Goal: Task Accomplishment & Management: Manage account settings

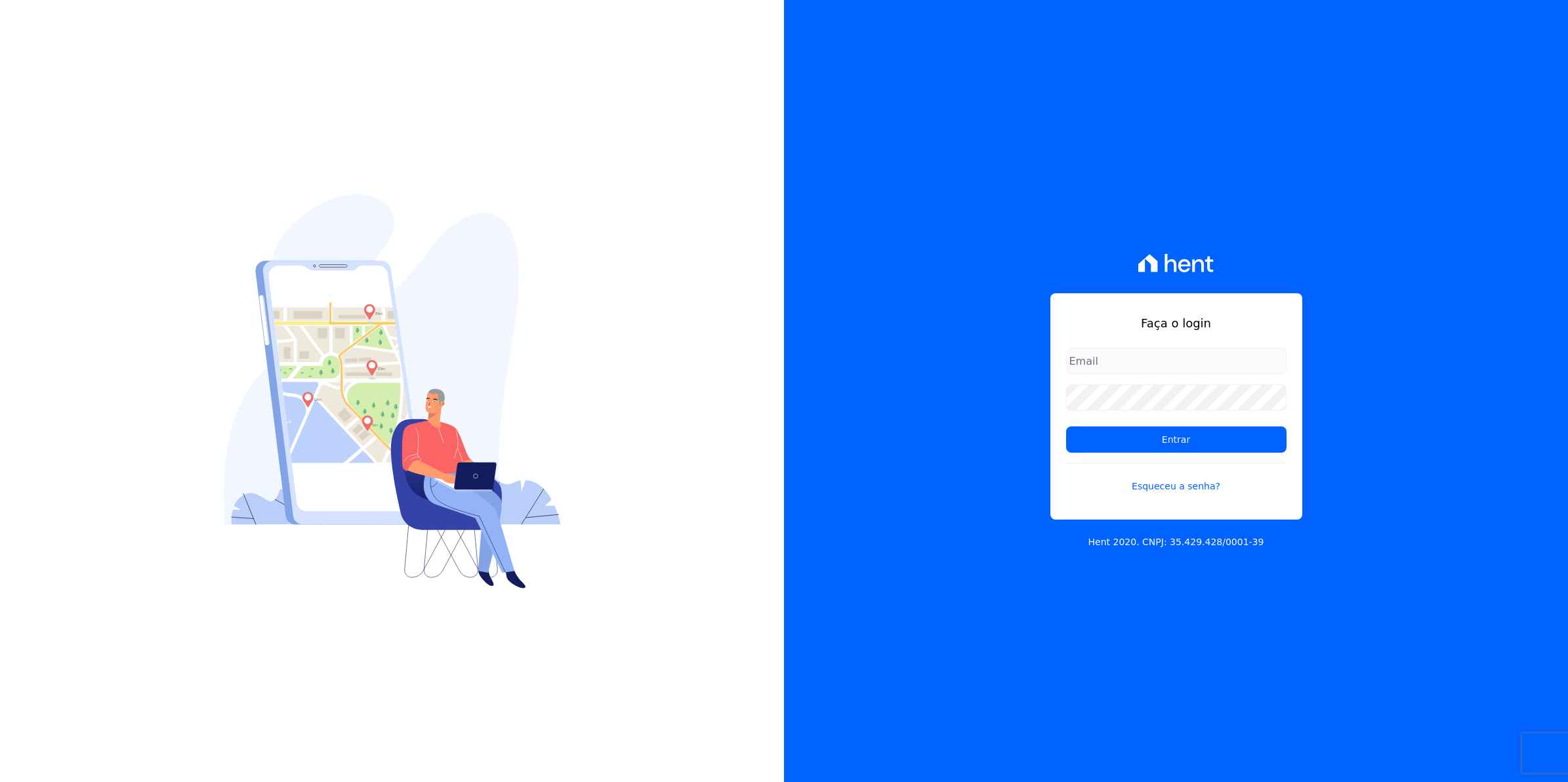
click at [1109, 371] on input "email" at bounding box center [1176, 360] width 220 height 26
type input "cobranca@munte.com.br"
click at [1067, 427] on input "Entrar" at bounding box center [1176, 440] width 220 height 26
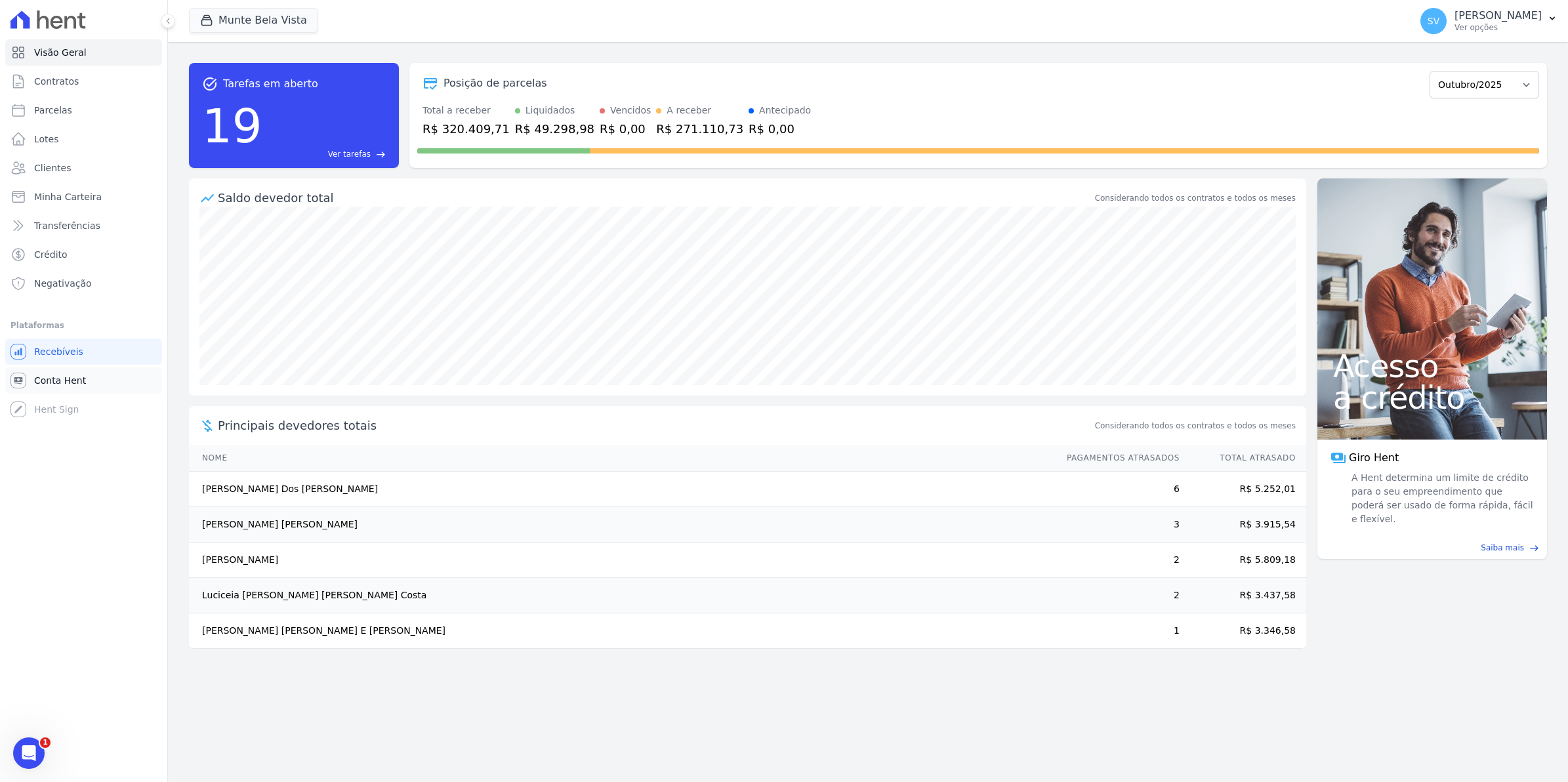
click at [48, 376] on span "Conta Hent" at bounding box center [60, 380] width 52 height 13
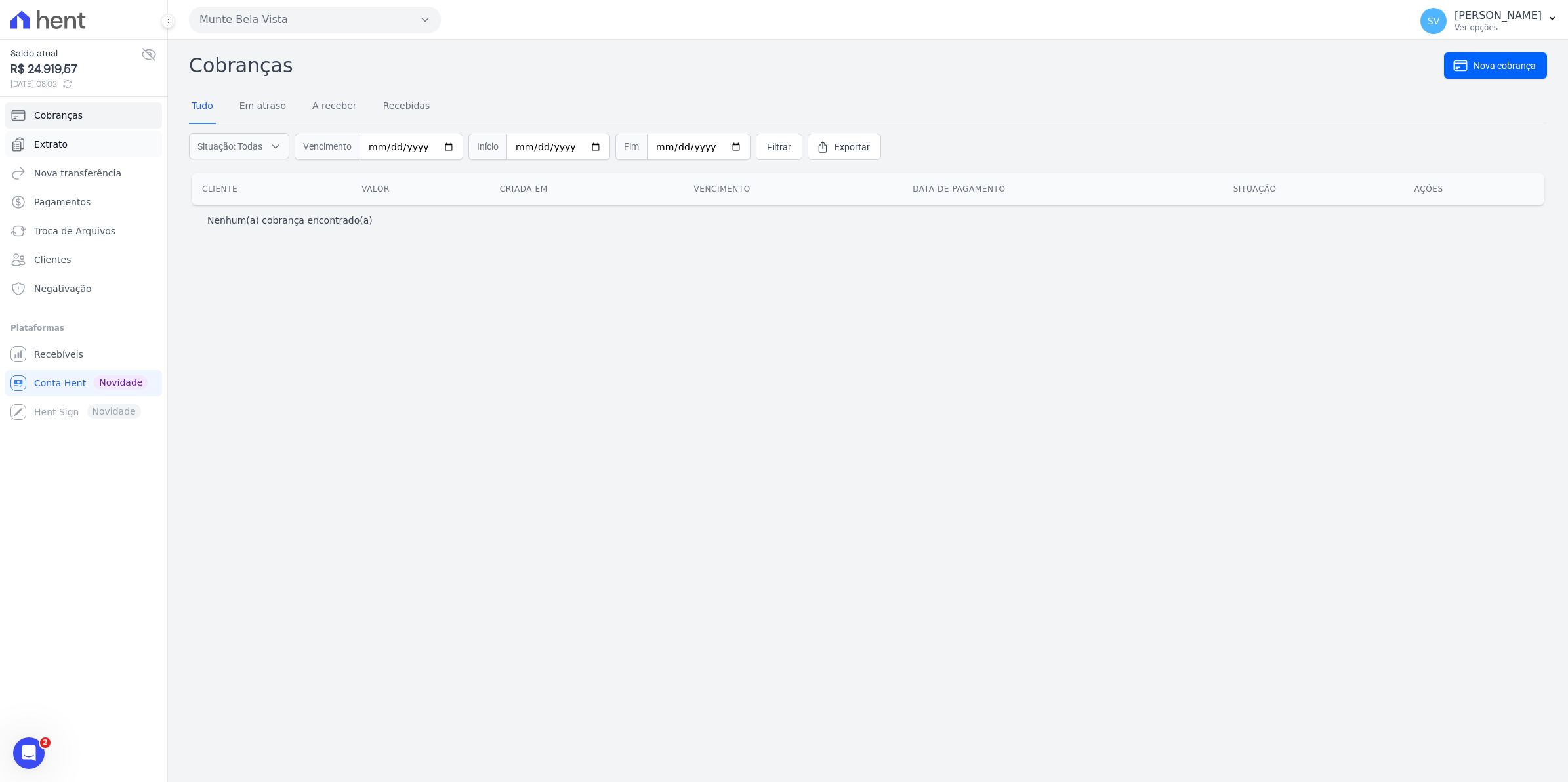
click at [59, 142] on span "Extrato" at bounding box center [50, 144] width 33 height 13
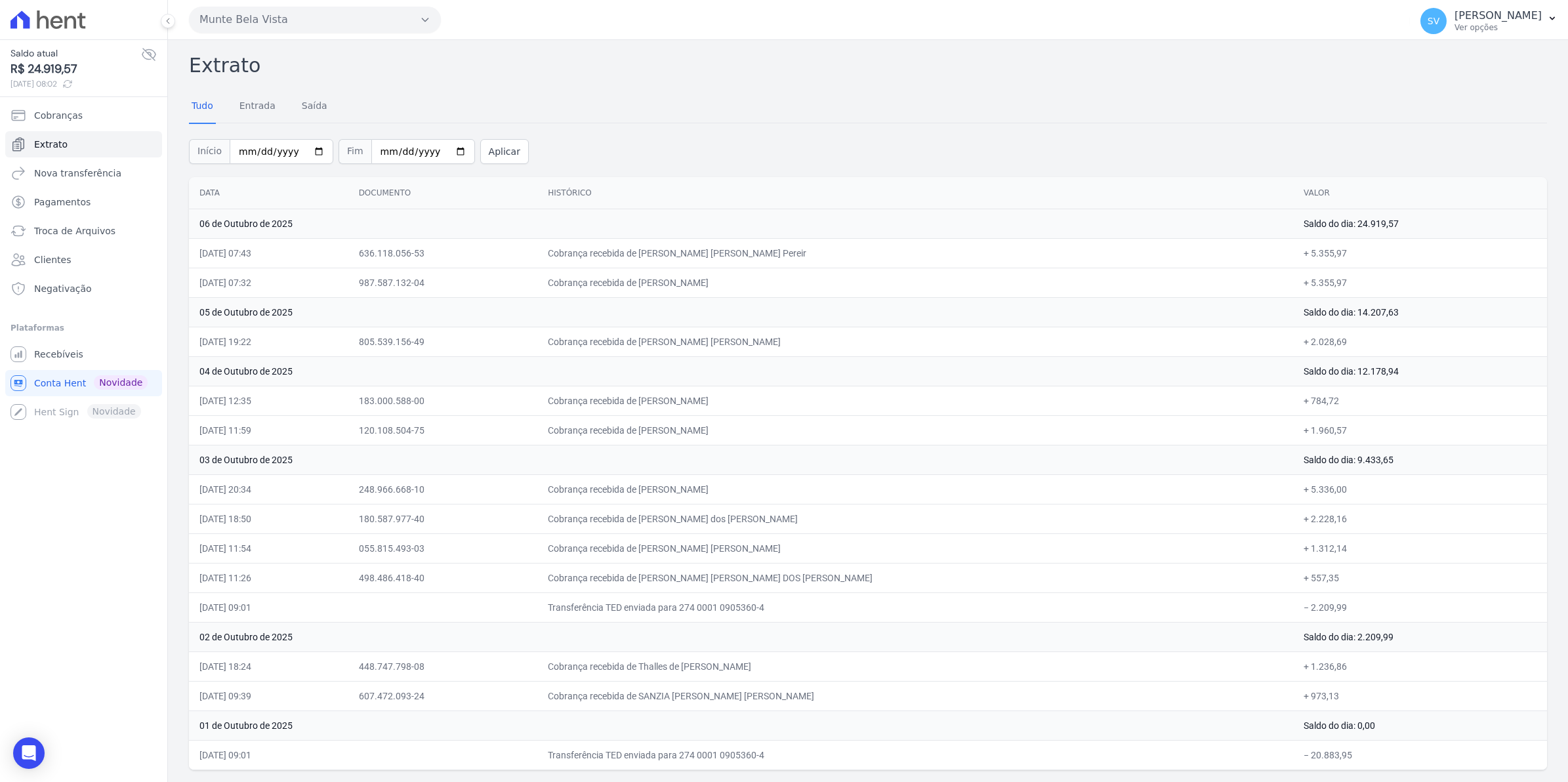
drag, startPoint x: 204, startPoint y: 252, endPoint x: 906, endPoint y: 269, distance: 702.2
click at [906, 269] on tbody "06 de Outubro de 2025 Saldo do dia: 24.919,57 [DATE] 07:43 636.118.056-53 Cobra…" at bounding box center [867, 489] width 1358 height 561
drag, startPoint x: 203, startPoint y: 342, endPoint x: 910, endPoint y: 365, distance: 707.4
click at [910, 365] on tbody "06 de Outubro de 2025 Saldo do dia: 24.919,57 [DATE] 07:43 636.118.056-53 Cobra…" at bounding box center [867, 489] width 1358 height 561
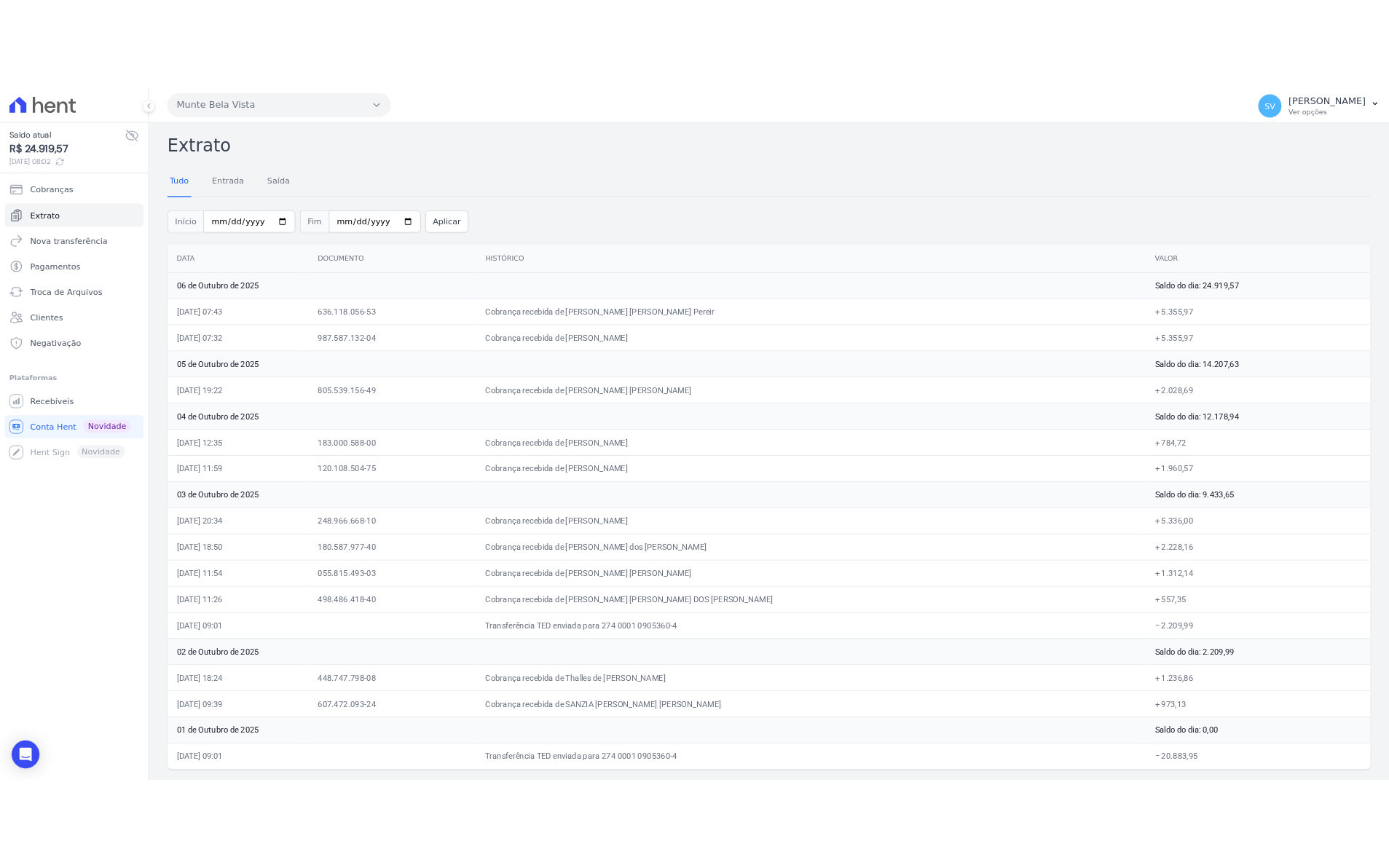
scroll to position [1, 0]
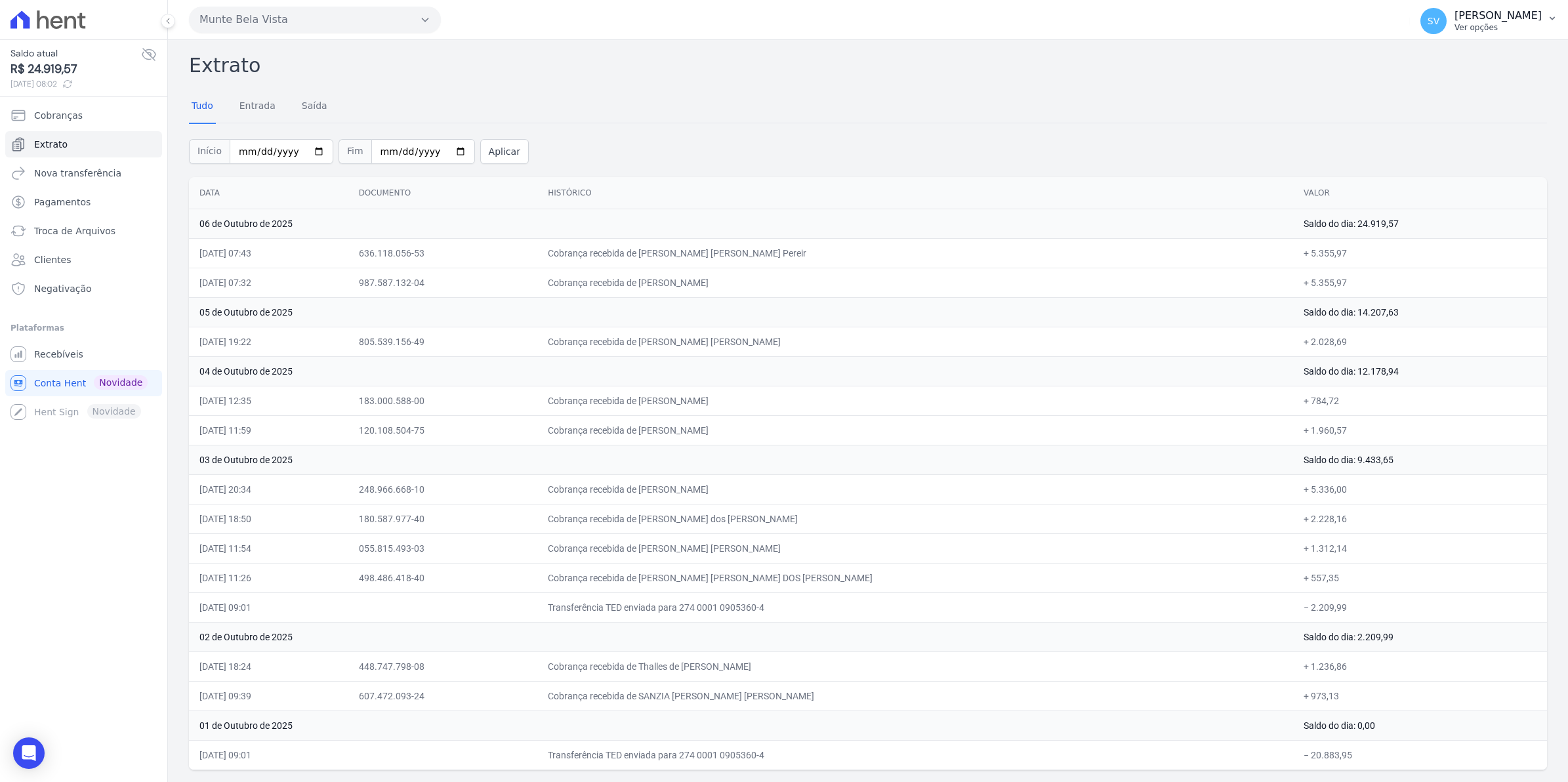
click at [1442, 20] on span "SV" at bounding box center [1433, 21] width 26 height 26
click at [60, 352] on span "Recebíveis" at bounding box center [58, 354] width 49 height 13
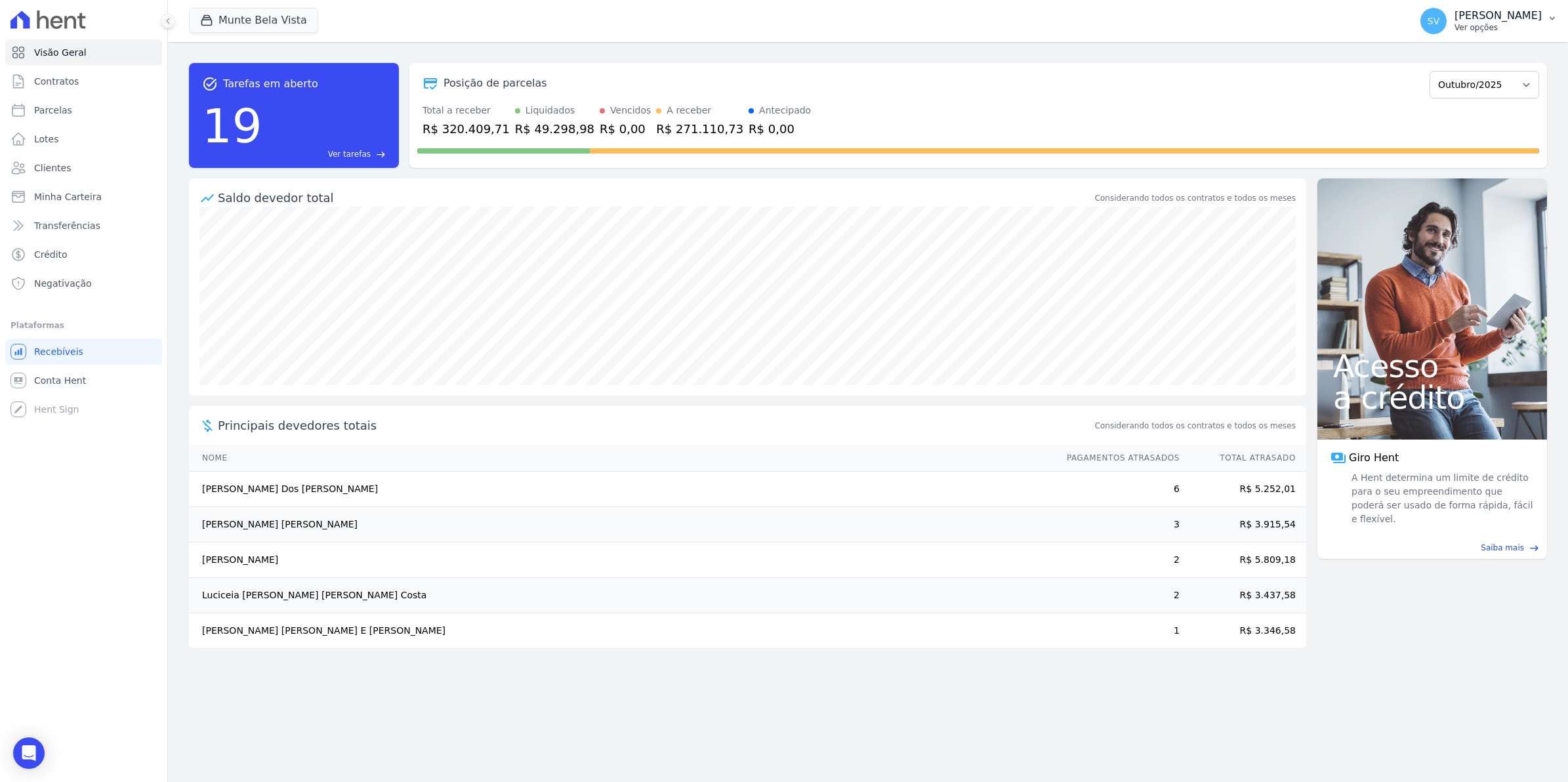
click at [1447, 28] on span "SV" at bounding box center [1433, 21] width 26 height 26
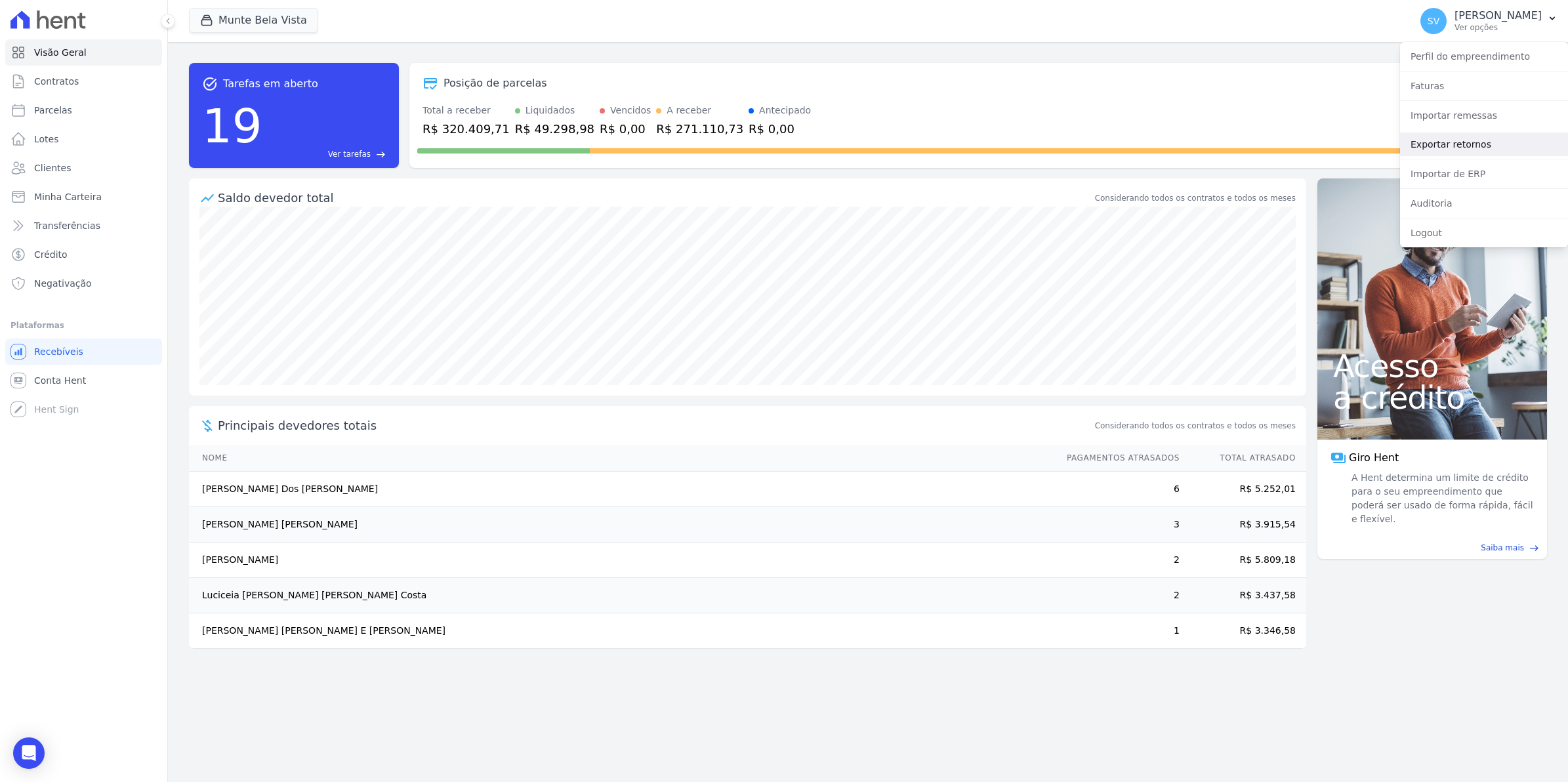
click at [1431, 145] on link "Exportar retornos" at bounding box center [1484, 144] width 168 height 23
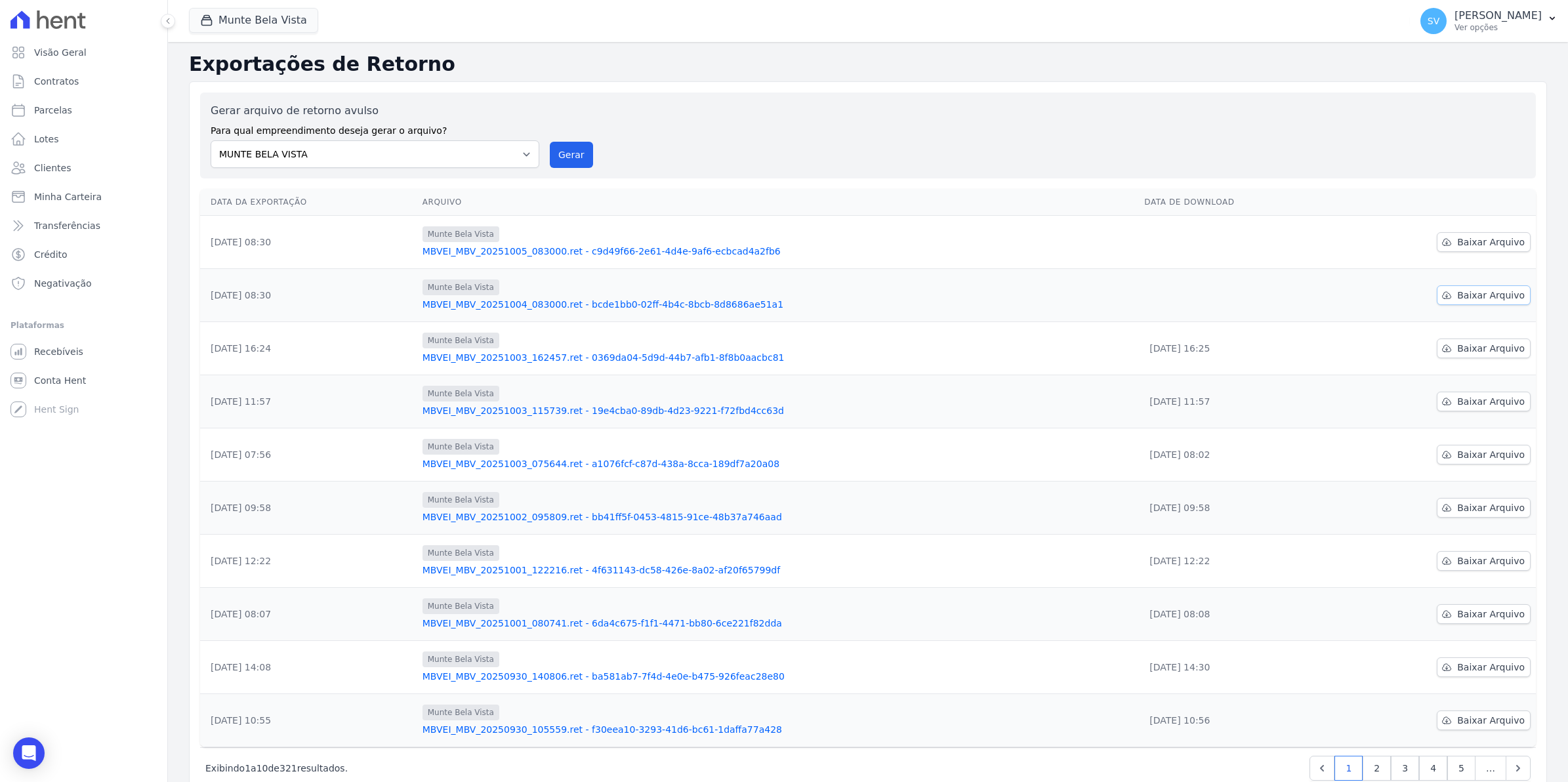
click at [1470, 296] on span "Baixar Arquivo" at bounding box center [1491, 295] width 67 height 13
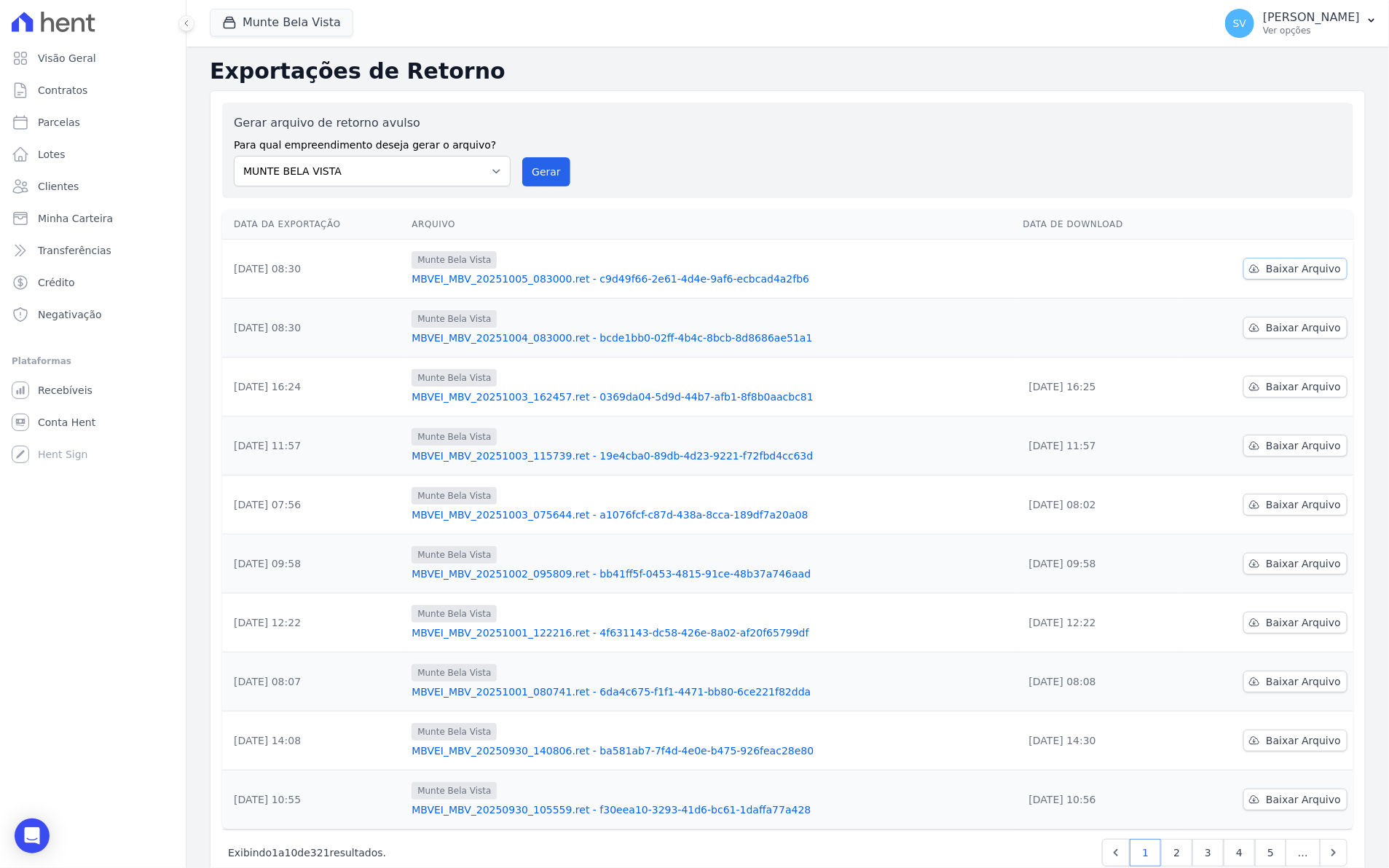
click at [1289, 271] on span "Baixar Arquivo" at bounding box center [1303, 268] width 75 height 15
click at [534, 168] on button "Gerar" at bounding box center [547, 172] width 48 height 29
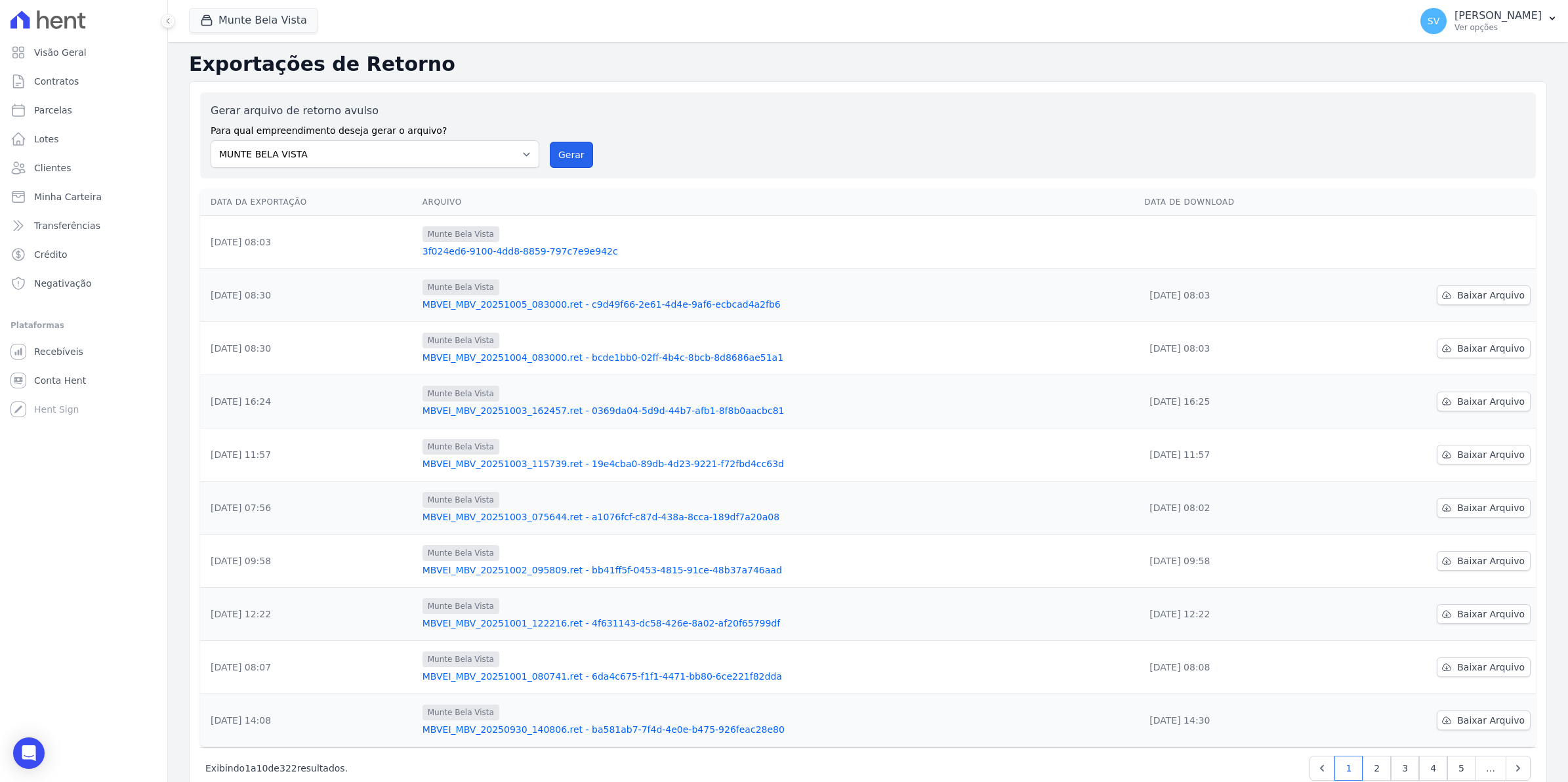
drag, startPoint x: 578, startPoint y: 156, endPoint x: 828, endPoint y: 131, distance: 251.2
click at [578, 156] on button "Gerar" at bounding box center [571, 155] width 43 height 26
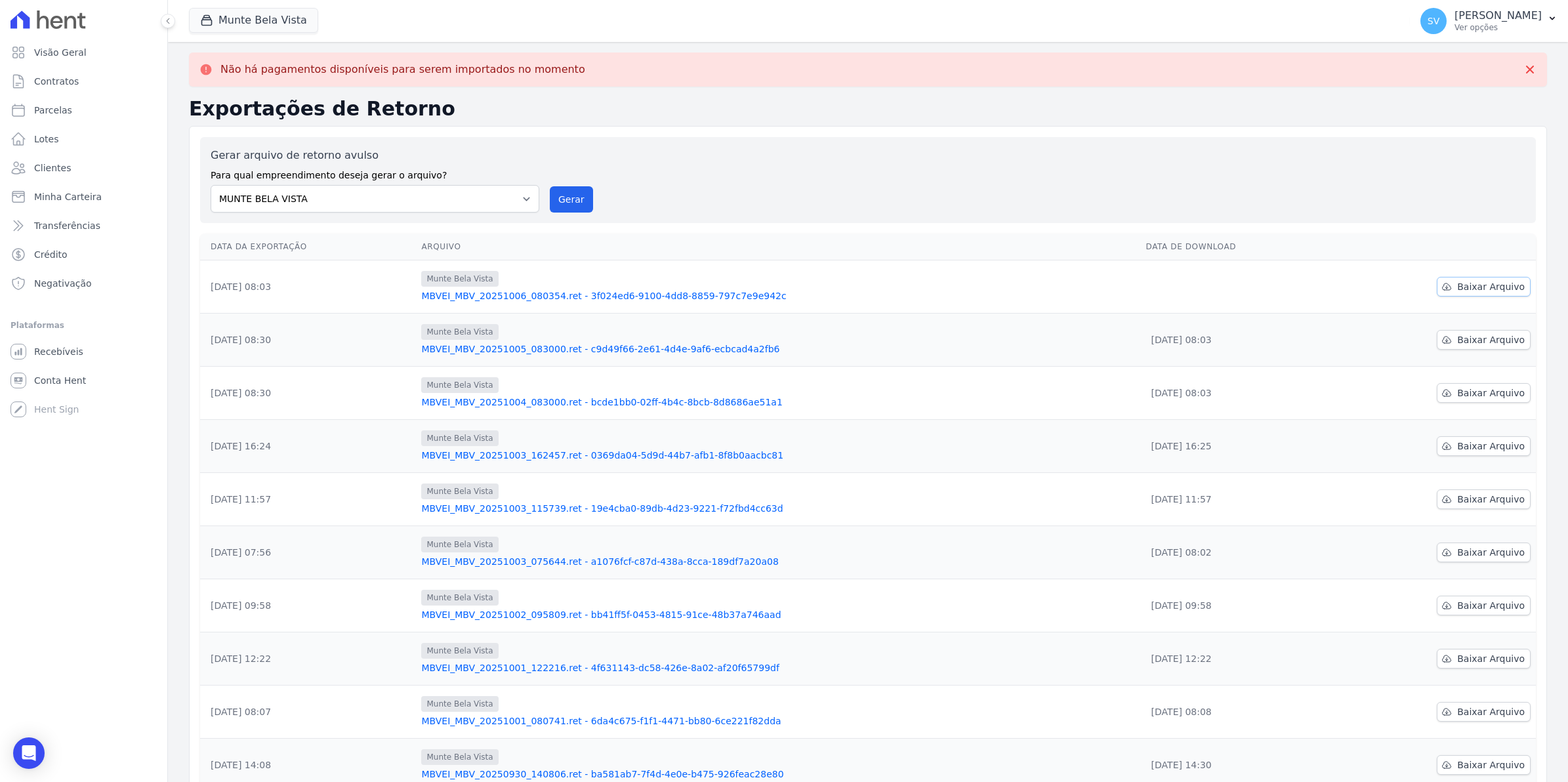
click at [1484, 290] on span "Baixar Arquivo" at bounding box center [1491, 287] width 67 height 13
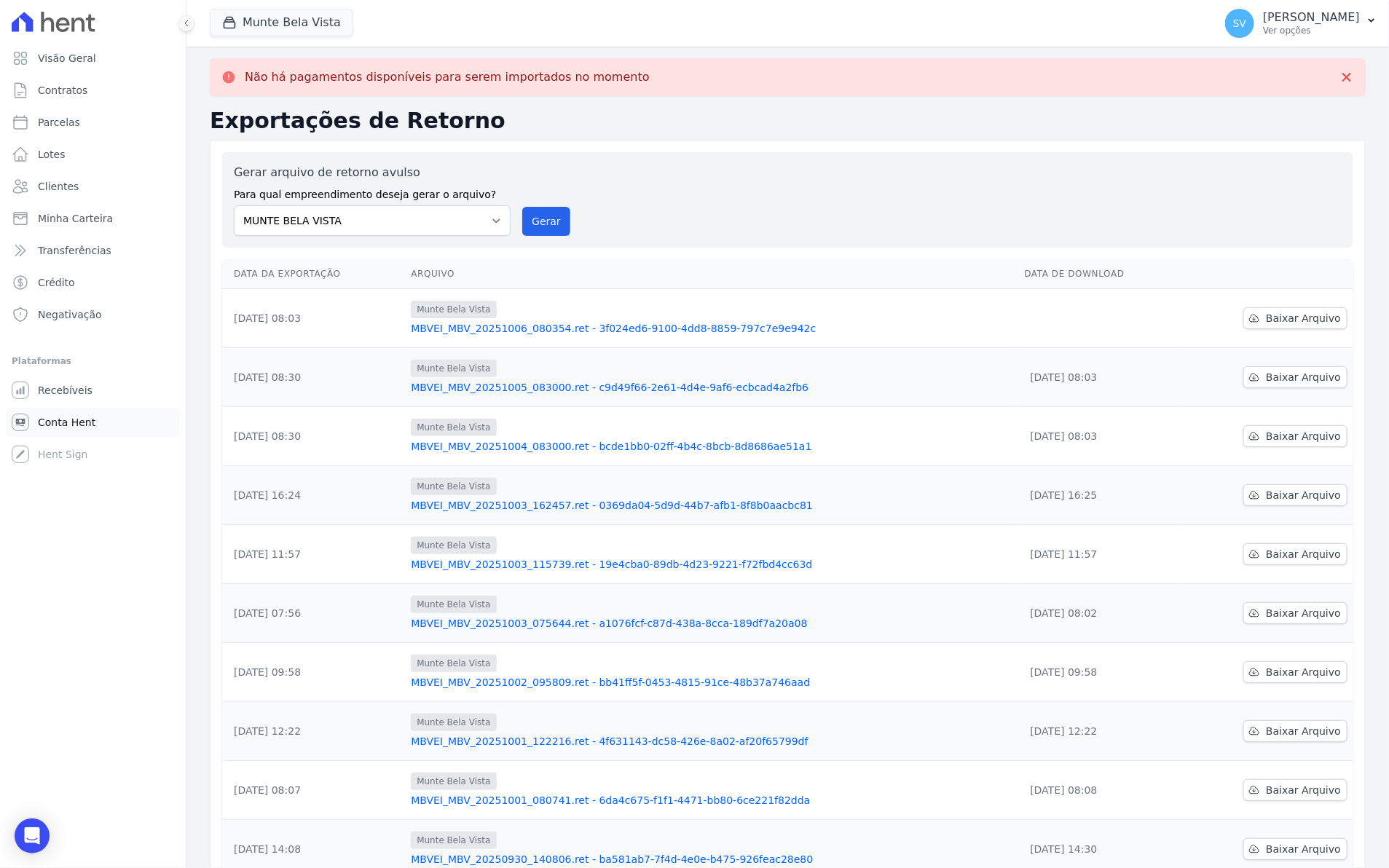
click at [47, 427] on span "Conta Hent" at bounding box center [67, 422] width 58 height 15
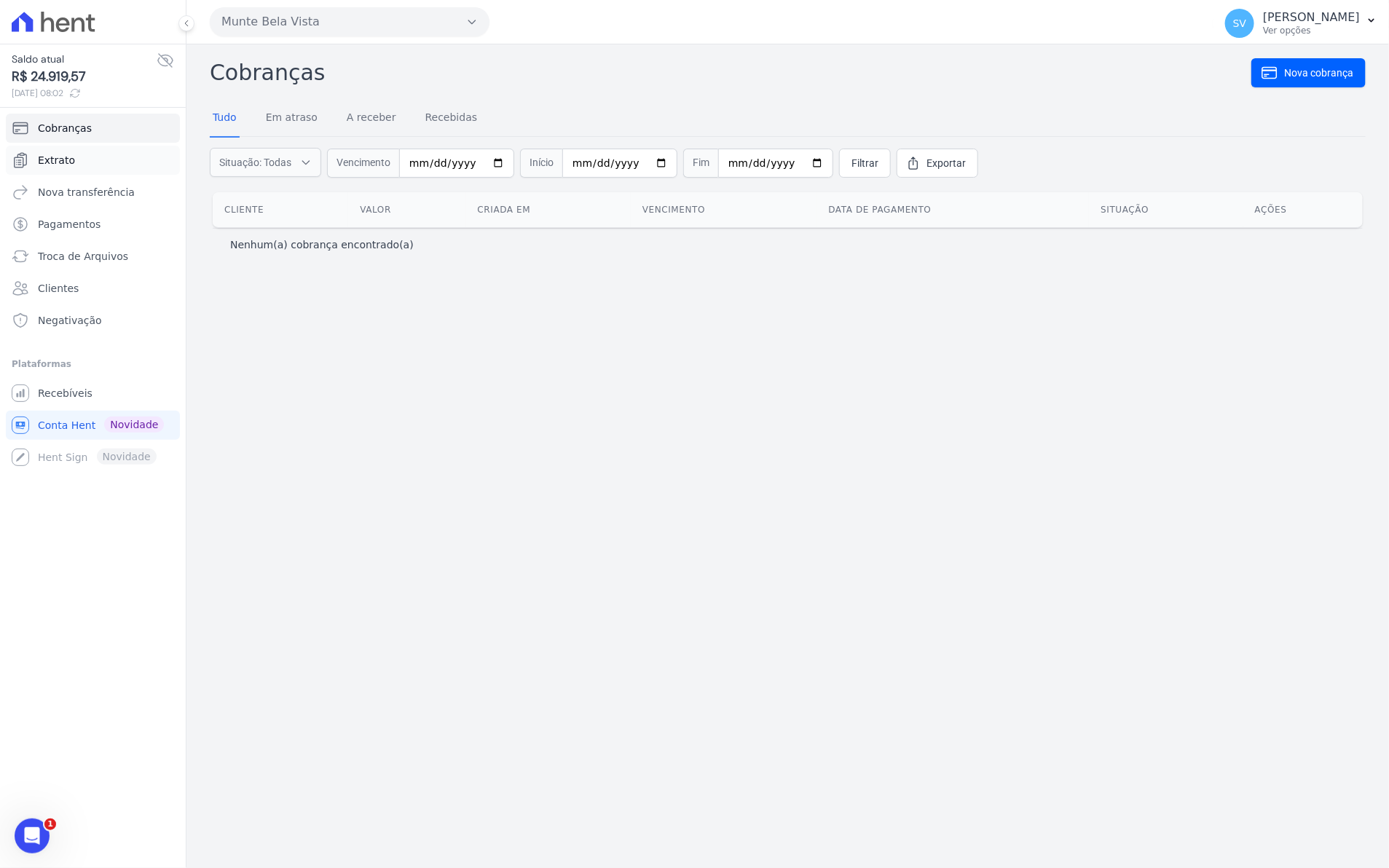
click at [45, 164] on span "Extrato" at bounding box center [56, 160] width 37 height 15
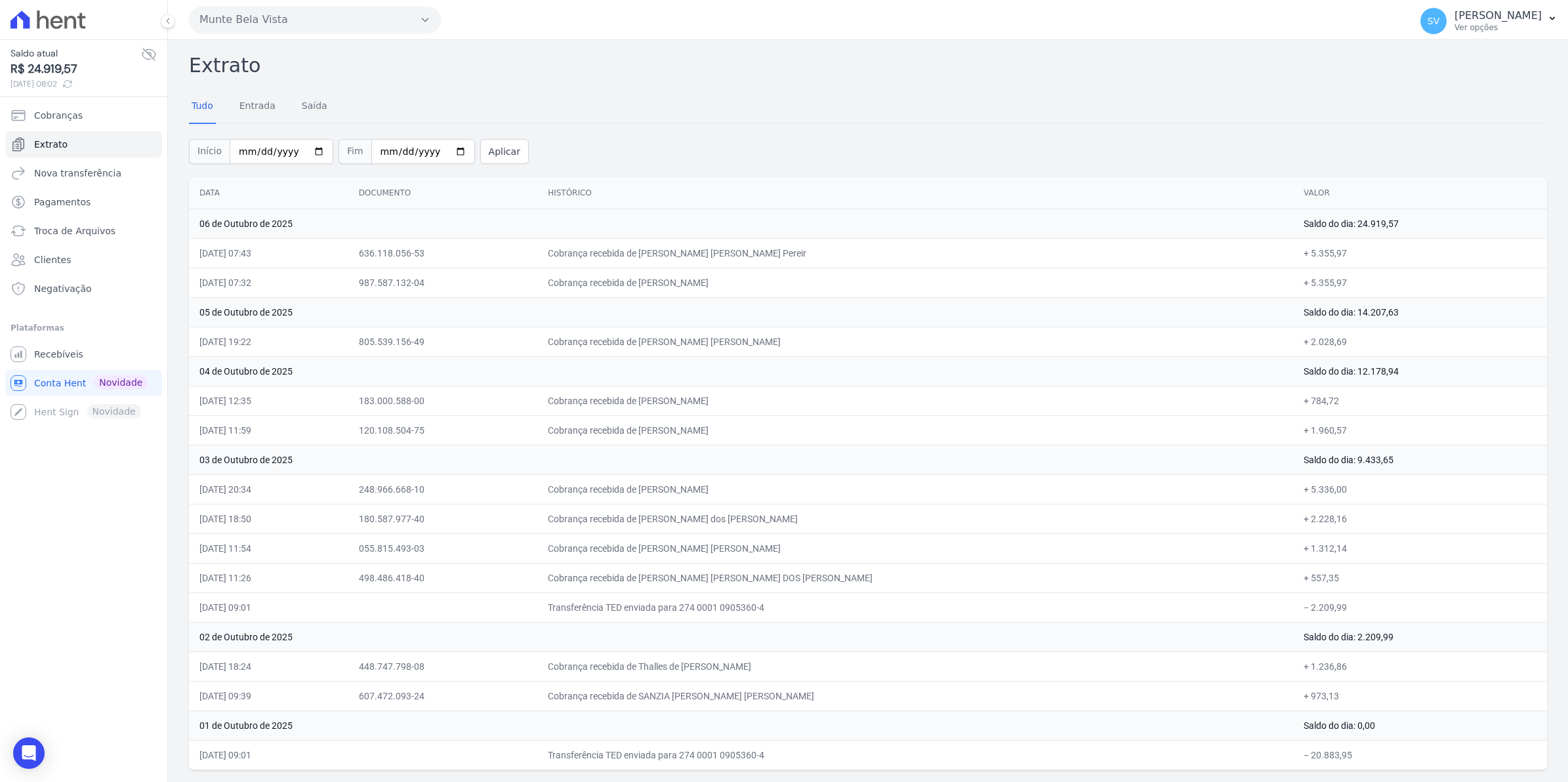
drag, startPoint x: 704, startPoint y: 342, endPoint x: 847, endPoint y: 342, distance: 143.0
click at [847, 342] on td "Cobrança recebida de [PERSON_NAME] [PERSON_NAME]" at bounding box center [915, 342] width 756 height 30
drag, startPoint x: 847, startPoint y: 342, endPoint x: 906, endPoint y: 288, distance: 80.0
click at [906, 288] on td "Cobrança recebida de [PERSON_NAME]" at bounding box center [915, 282] width 756 height 30
drag, startPoint x: 745, startPoint y: 253, endPoint x: 872, endPoint y: 264, distance: 127.5
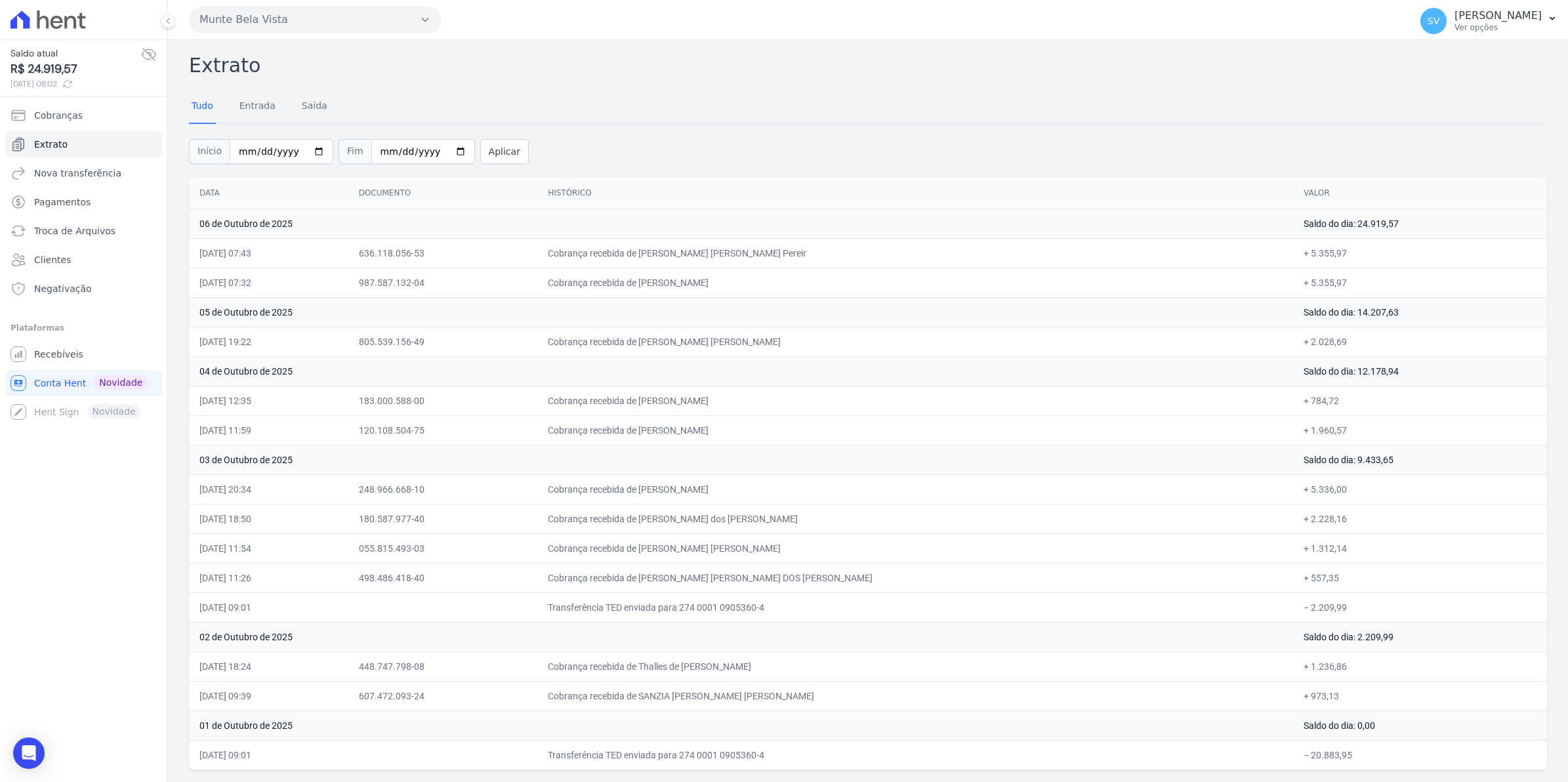
click at [872, 264] on td "Cobrança recebida de [PERSON_NAME] [PERSON_NAME] Pereir" at bounding box center [915, 253] width 756 height 30
click at [41, 361] on span "Recebíveis" at bounding box center [58, 354] width 49 height 13
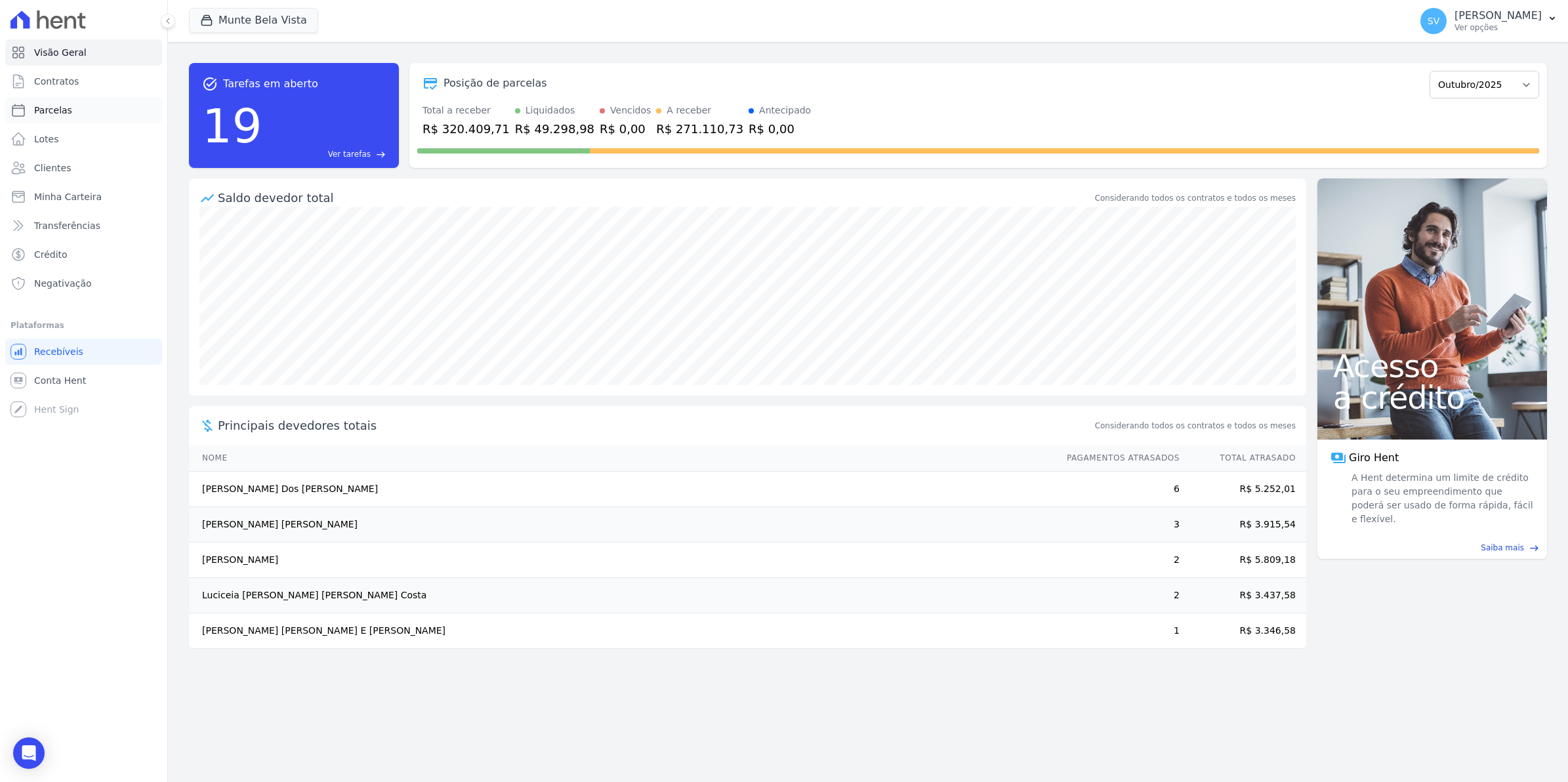
click at [55, 113] on span "Parcelas" at bounding box center [53, 110] width 38 height 13
select select
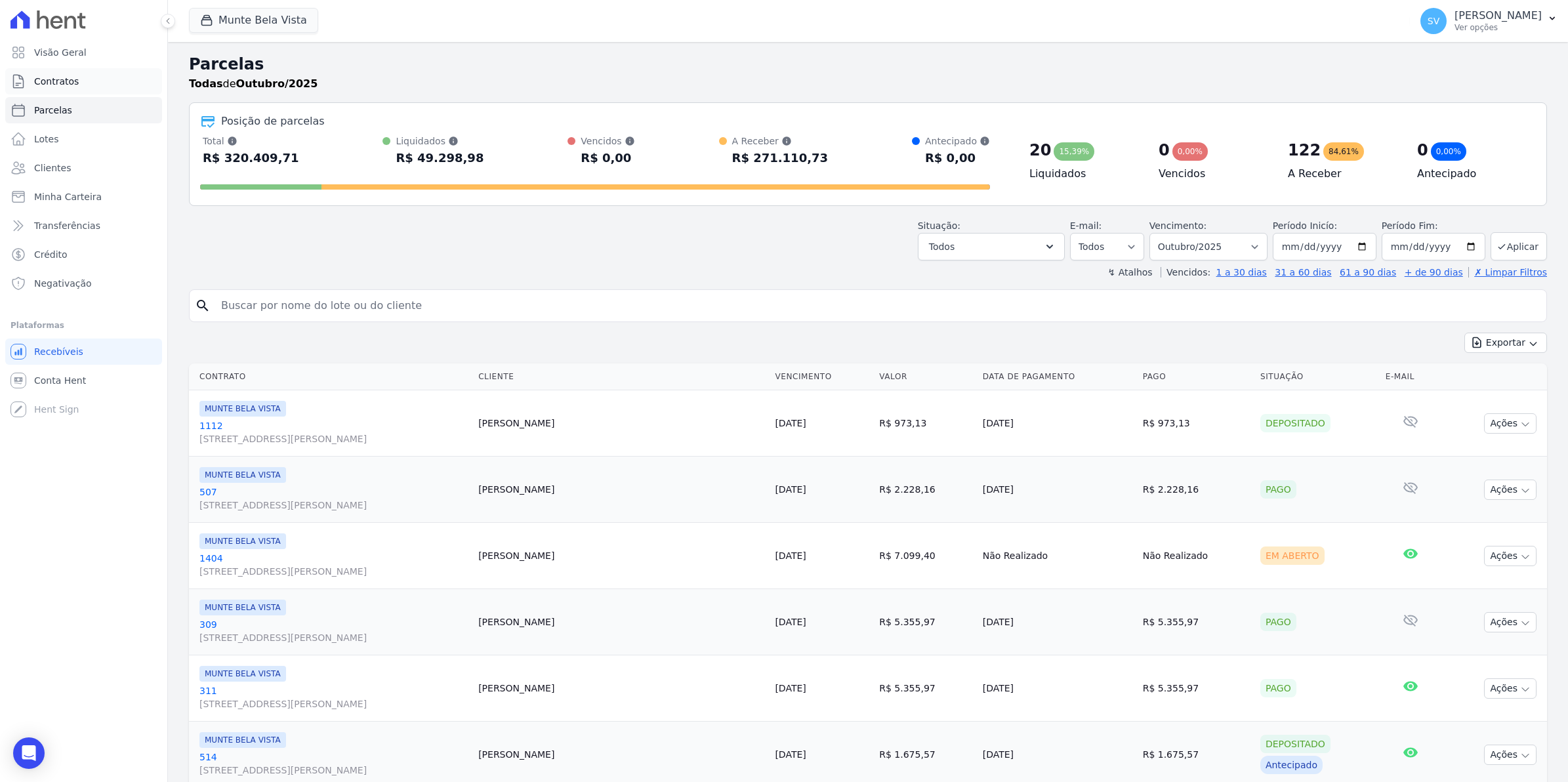
click at [70, 76] on span "Contratos" at bounding box center [57, 81] width 45 height 13
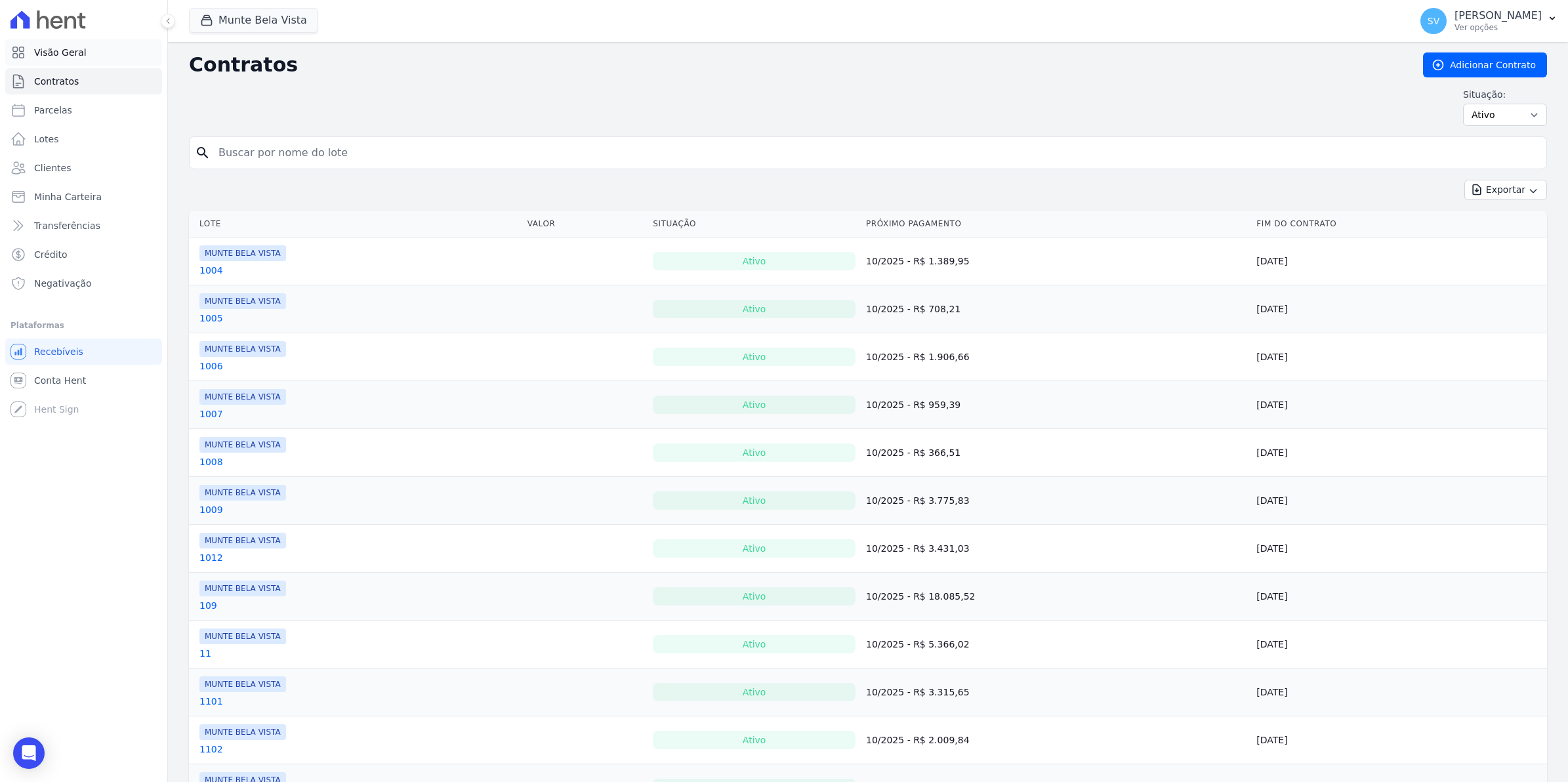
click at [67, 56] on span "Visão Geral" at bounding box center [60, 52] width 52 height 13
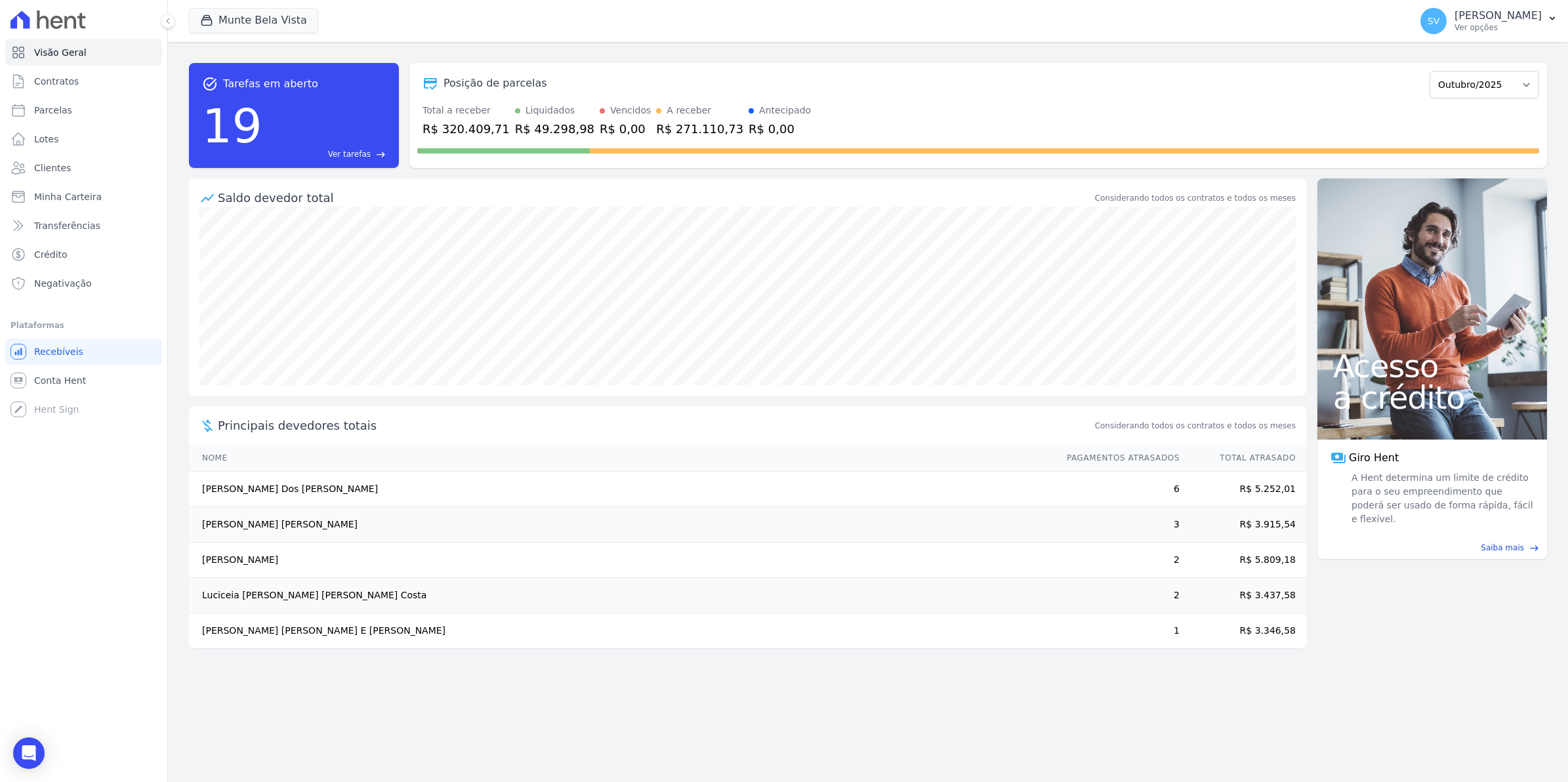
drag, startPoint x: 179, startPoint y: 488, endPoint x: 379, endPoint y: 507, distance: 200.9
click at [379, 507] on div "task_alt Tarefas em aberto 19 Ver tarefas east Posição de parcelas [GEOGRAPHIC_…" at bounding box center [868, 413] width 1400 height 741
click at [63, 374] on span "Conta Hent" at bounding box center [60, 380] width 52 height 13
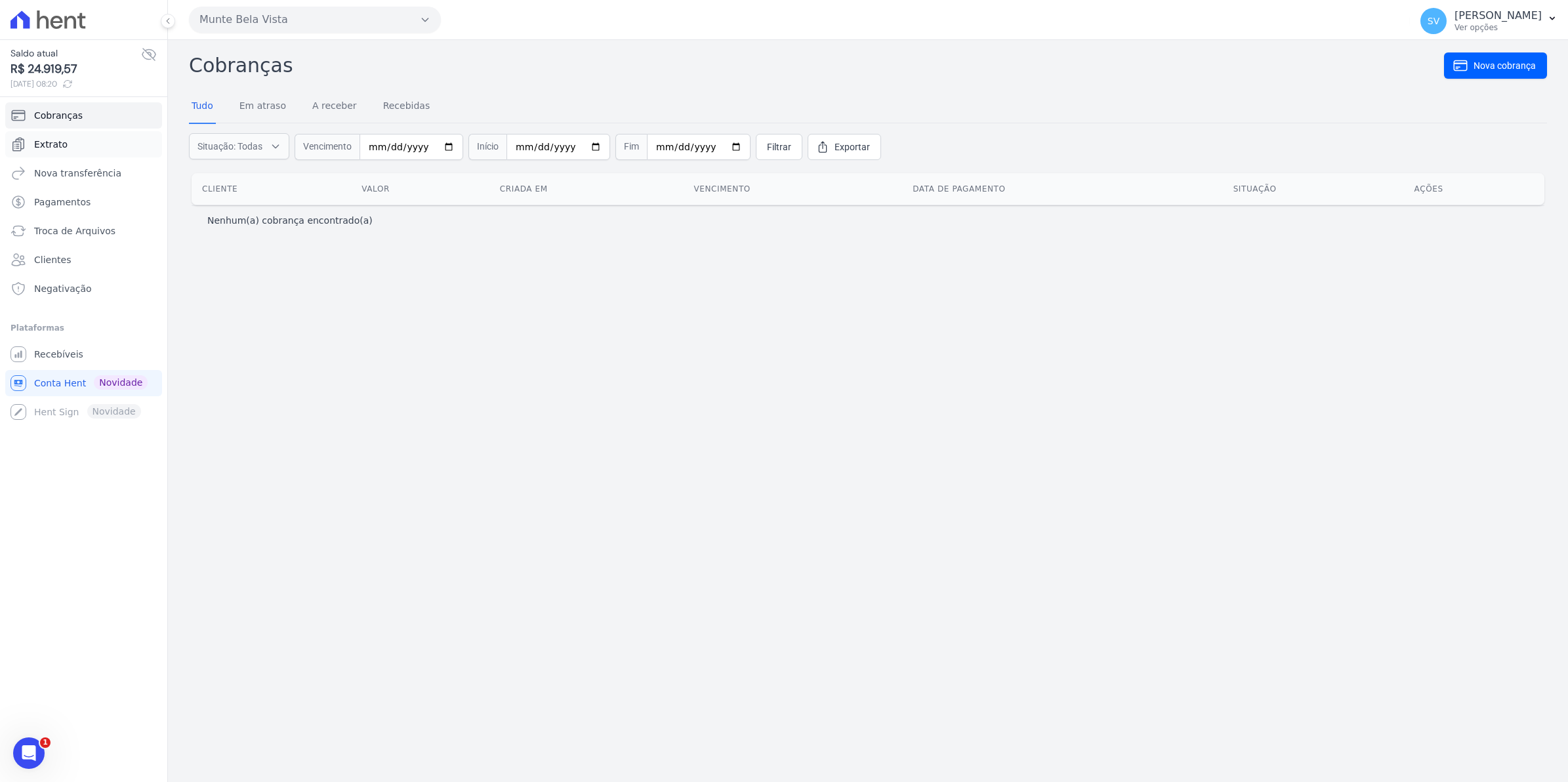
click at [56, 145] on span "Extrato" at bounding box center [50, 144] width 33 height 13
